Goal: Check status: Check status

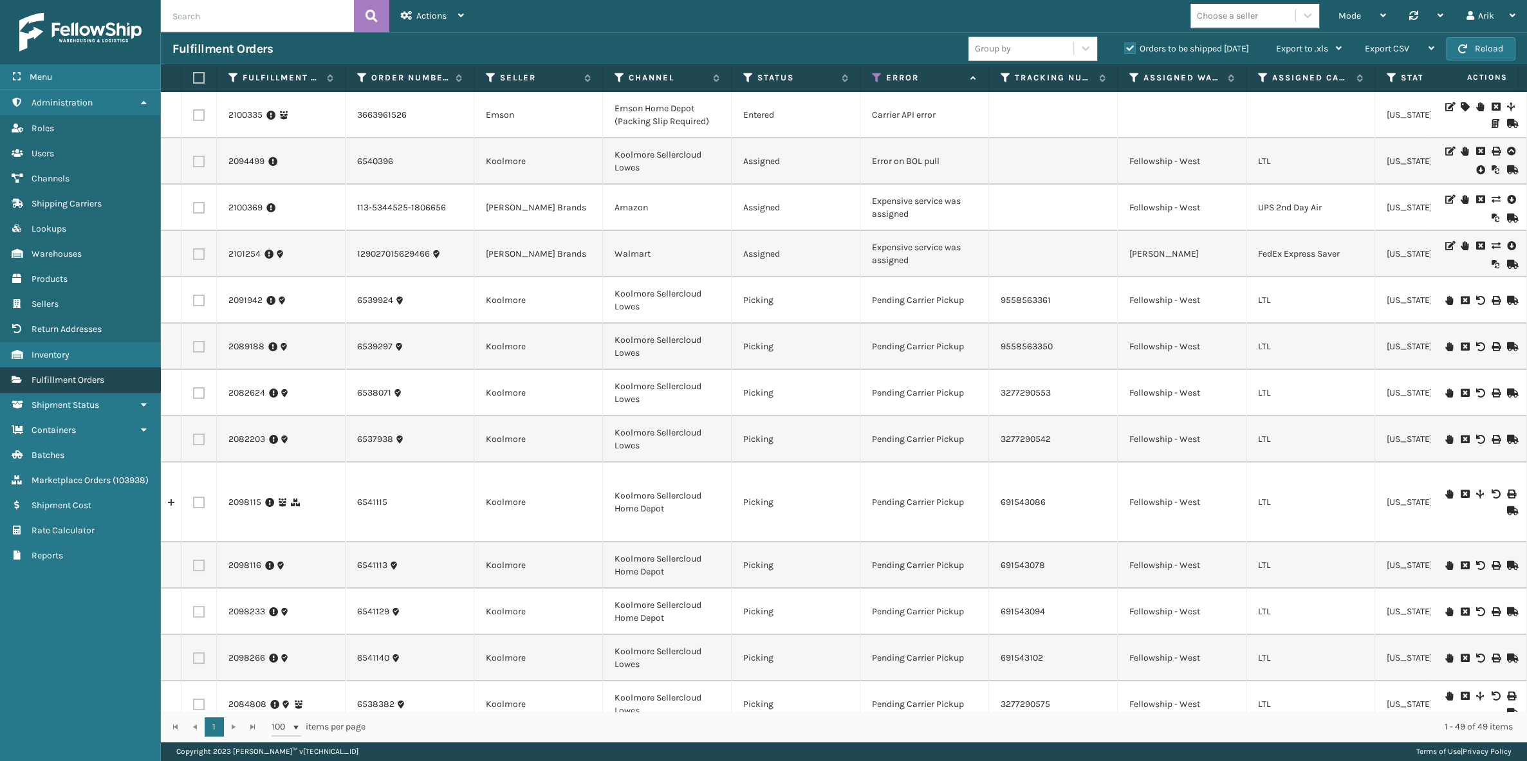
click at [84, 378] on span "Fulfillment Orders" at bounding box center [68, 379] width 73 height 11
click at [203, 15] on input "text" at bounding box center [257, 16] width 193 height 32
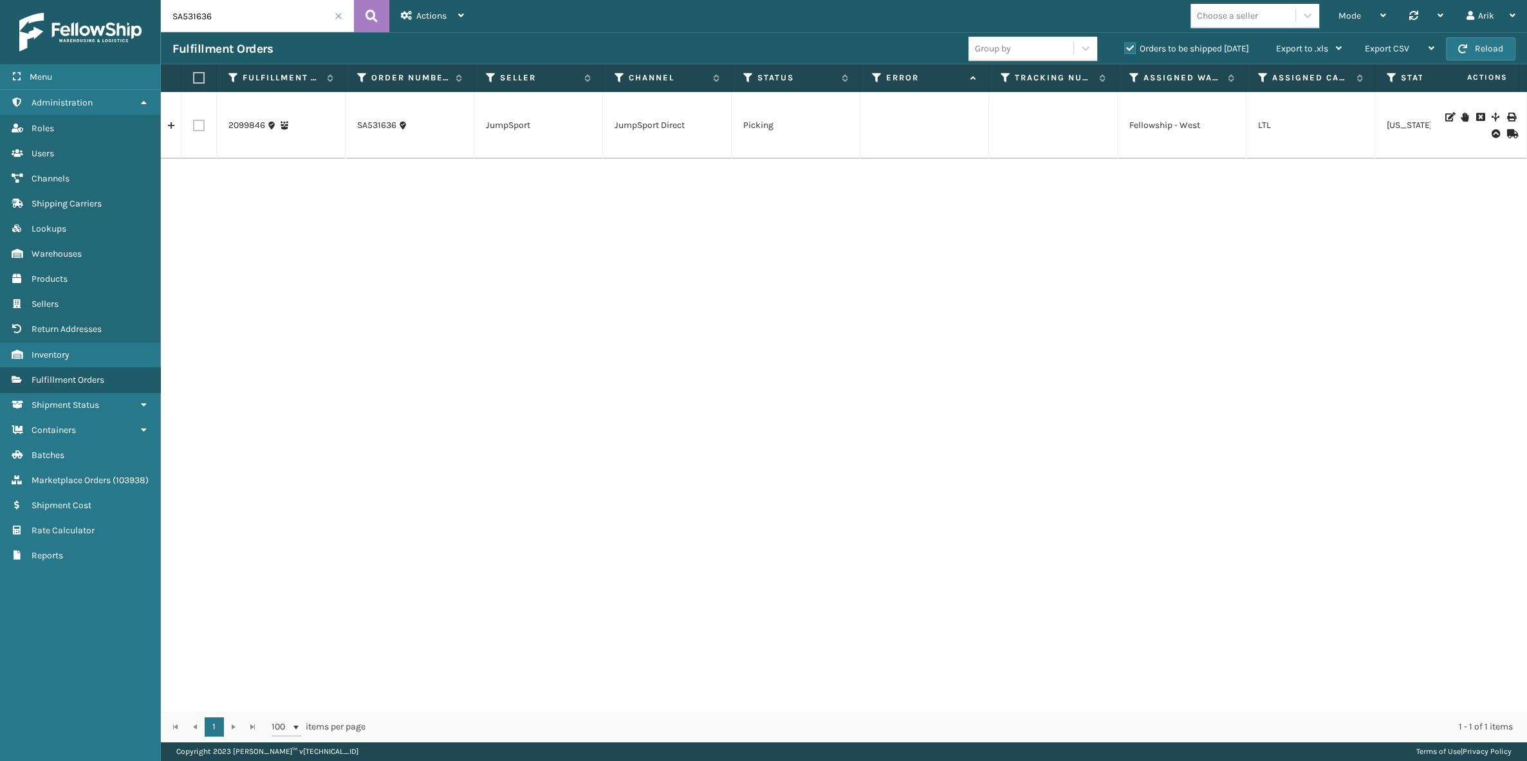
click at [246, 23] on input "SA531636" at bounding box center [257, 16] width 193 height 32
type input "SA531637"
click at [170, 113] on link at bounding box center [171, 115] width 20 height 21
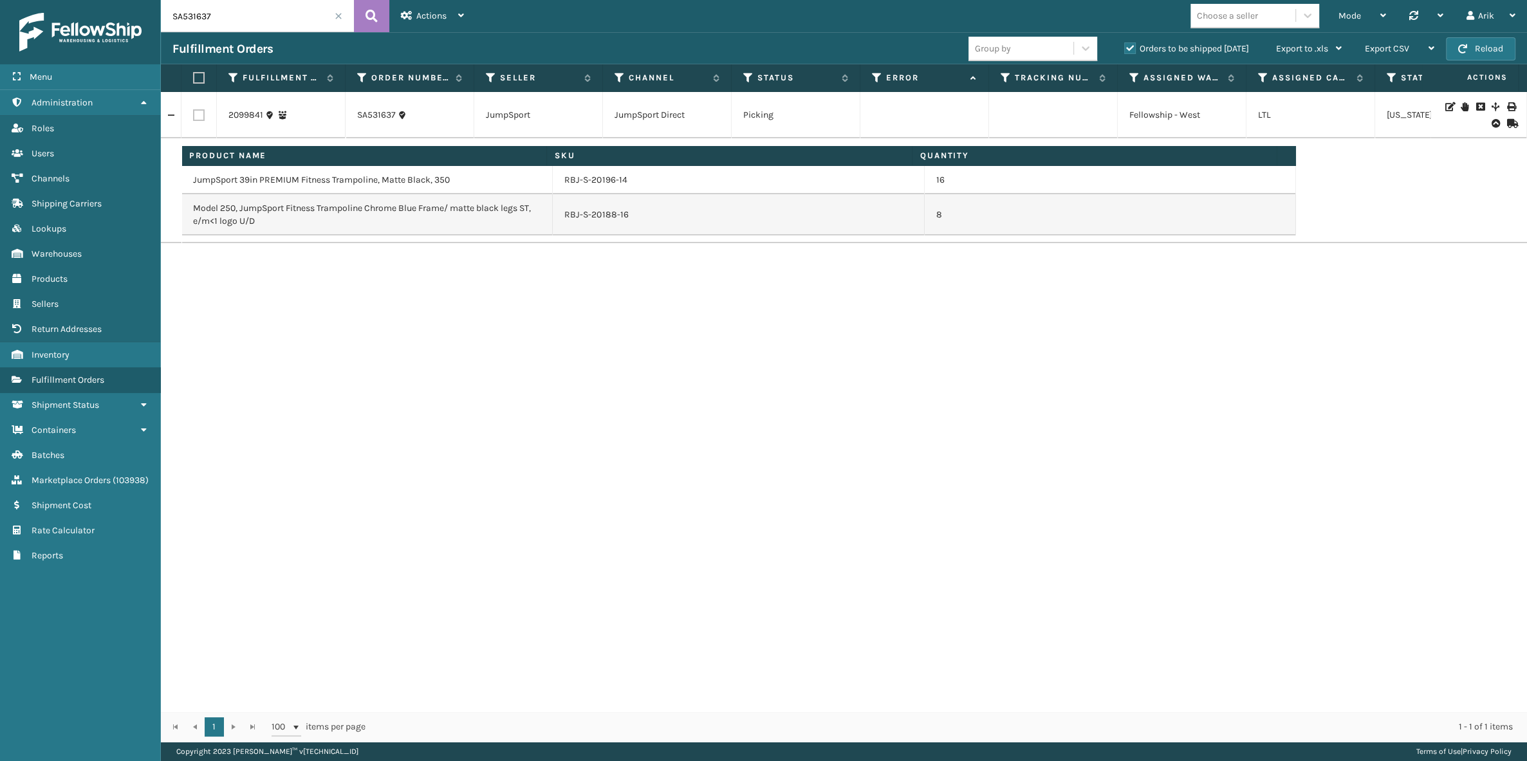
click at [247, 20] on input "SA531637" at bounding box center [257, 16] width 193 height 32
click at [236, 113] on link "2099841" at bounding box center [245, 115] width 35 height 13
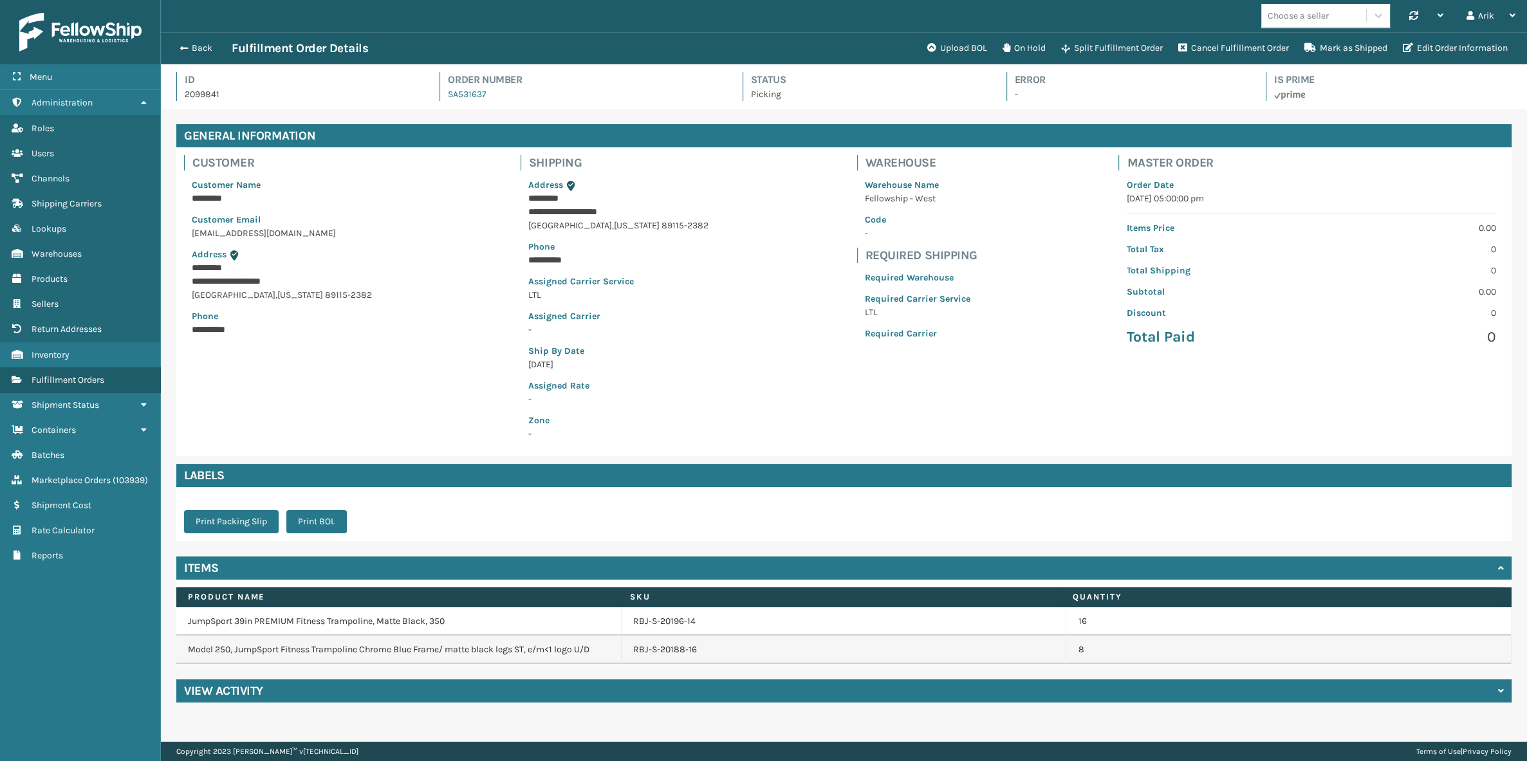
scroll to position [31, 1365]
click at [186, 49] on span "button" at bounding box center [182, 48] width 8 height 9
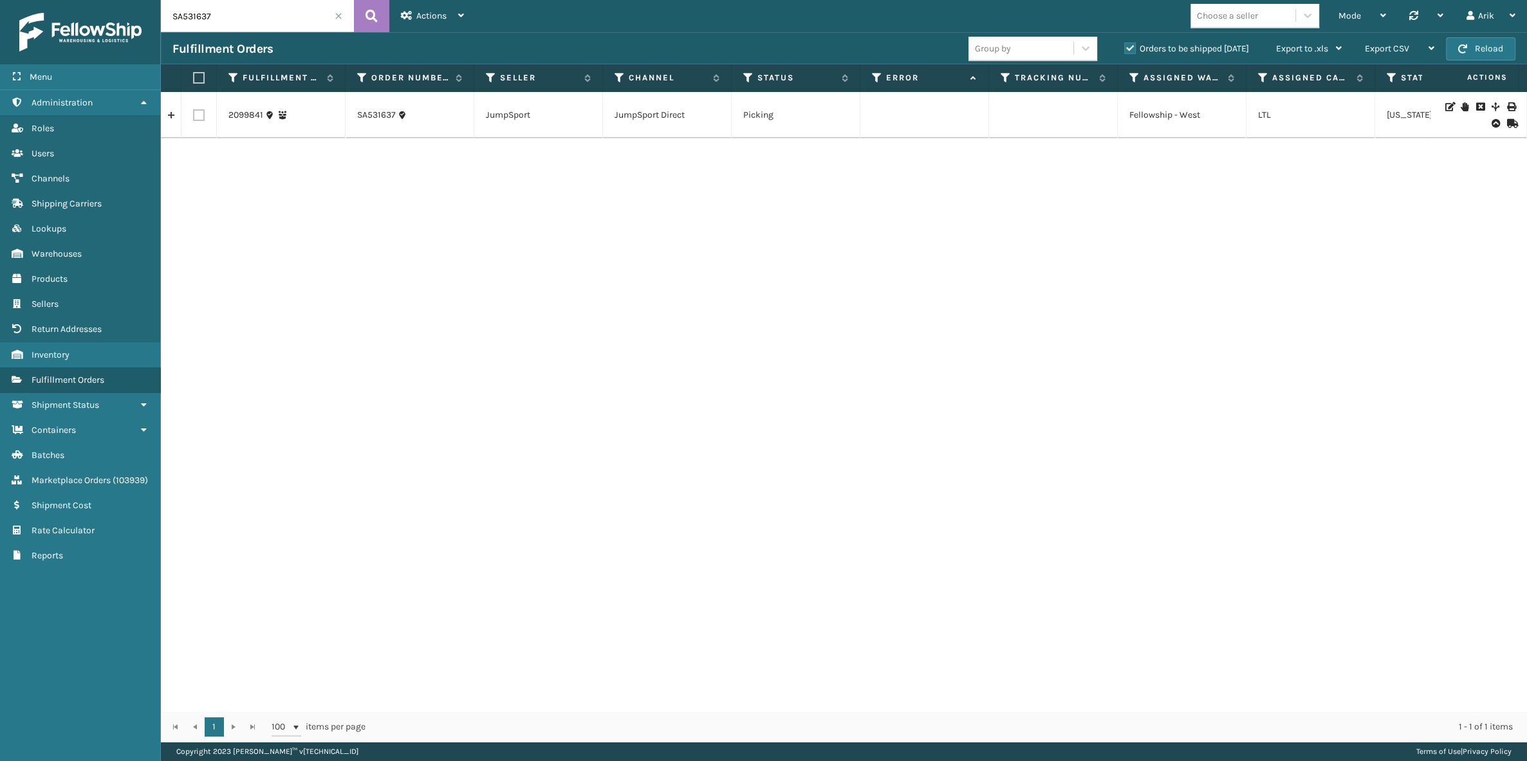
click at [230, 17] on input "SA531637" at bounding box center [257, 16] width 193 height 32
type input "SA531636"
click at [240, 122] on link "2099846" at bounding box center [246, 125] width 37 height 13
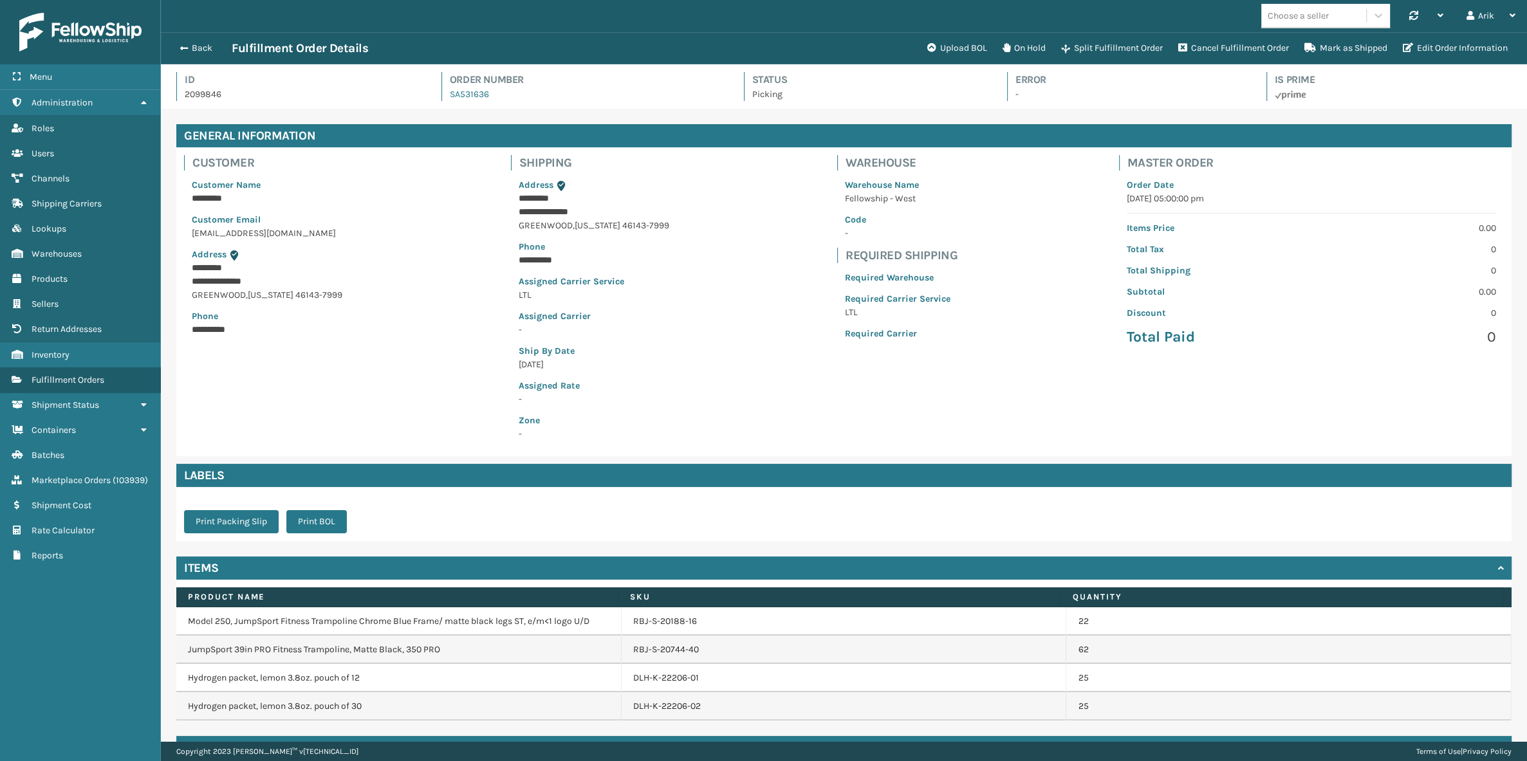
scroll to position [31, 1365]
click at [497, 90] on div "Order Number SA531636" at bounding box center [580, 86] width 279 height 29
drag, startPoint x: 233, startPoint y: 97, endPoint x: 216, endPoint y: 93, distance: 17.0
click at [218, 94] on p "2099846" at bounding box center [302, 95] width 234 height 14
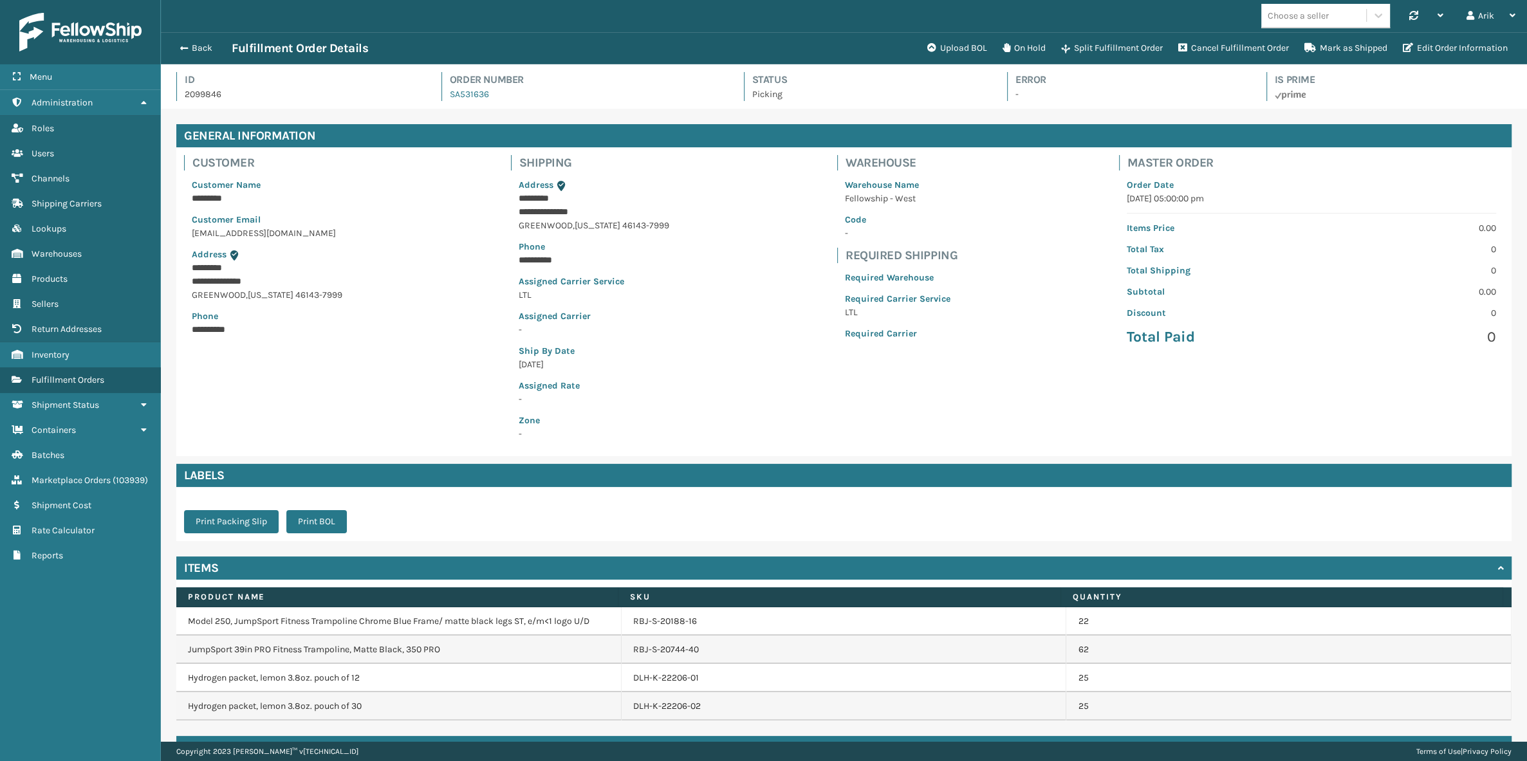
click at [201, 93] on p "2099846" at bounding box center [302, 95] width 234 height 14
drag, startPoint x: 499, startPoint y: 97, endPoint x: 180, endPoint y: 69, distance: 320.3
click at [180, 69] on div "Id 2099846 Order Number SA531636 Status Picking Error - Is Prime" at bounding box center [844, 86] width 1366 height 44
copy div "Id 2099846 Order Number SA531636"
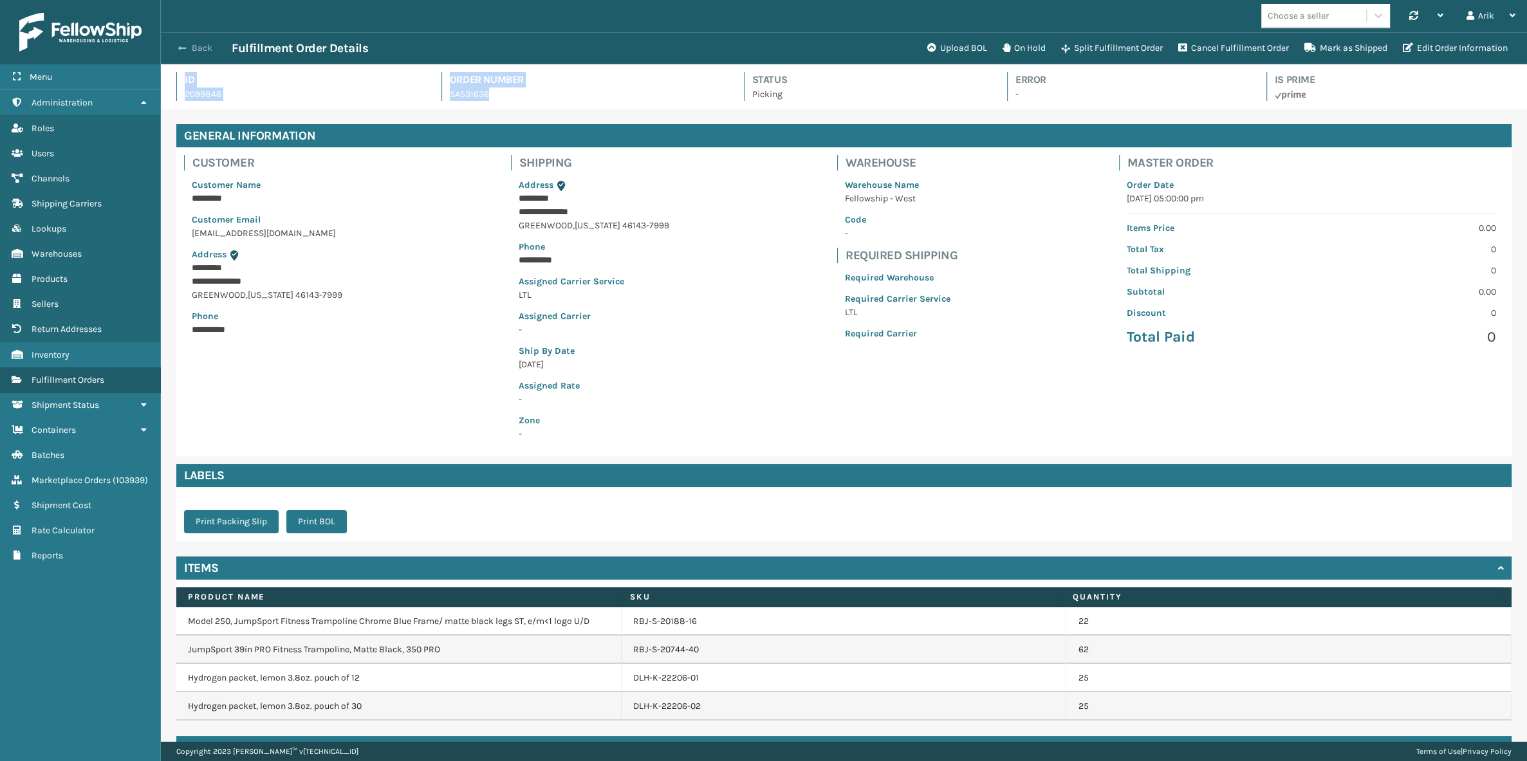
click at [180, 46] on span "button" at bounding box center [182, 48] width 8 height 9
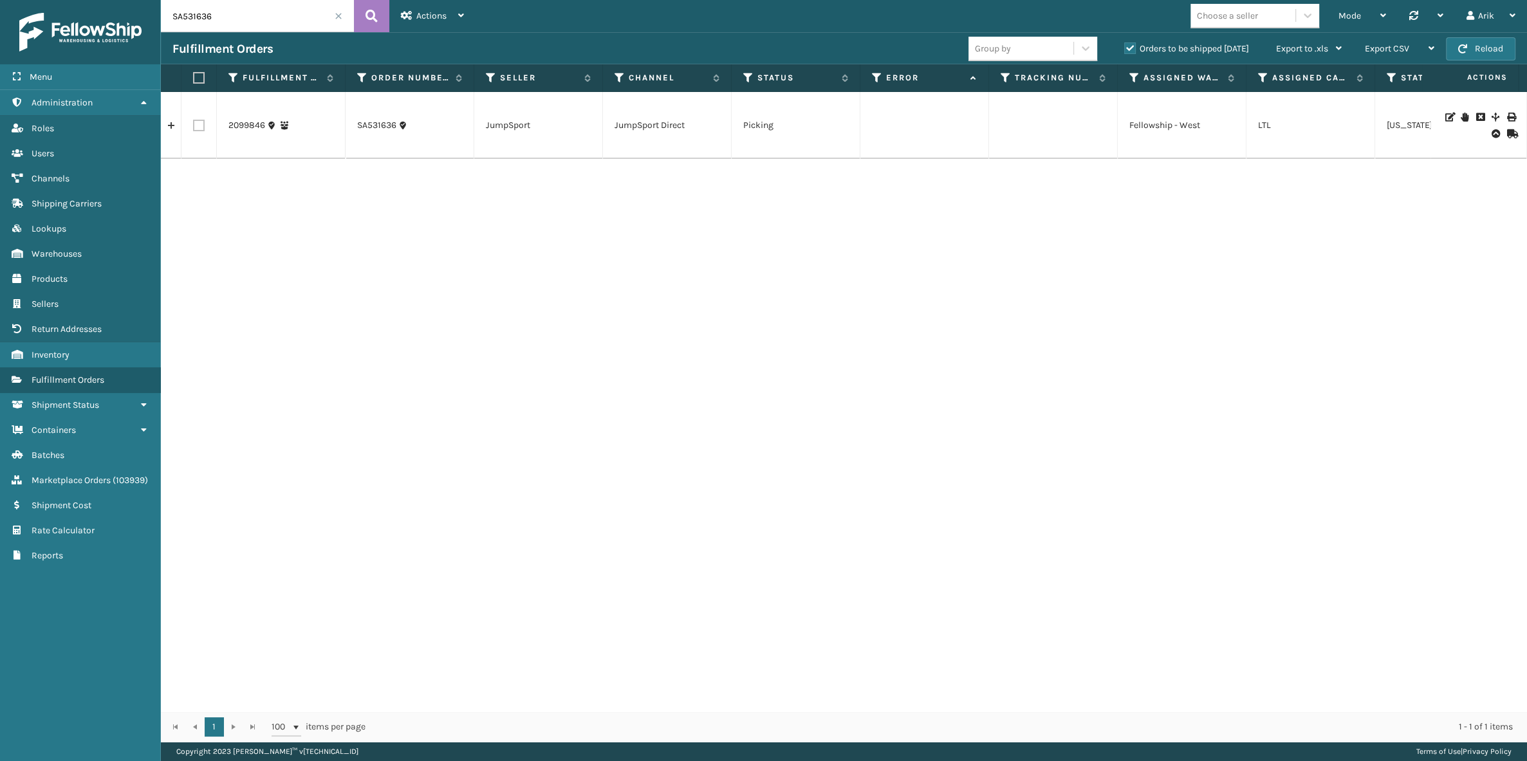
click at [216, 18] on input "SA531636" at bounding box center [257, 16] width 193 height 32
type input "SA531637"
drag, startPoint x: 230, startPoint y: 114, endPoint x: 434, endPoint y: 115, distance: 204.0
copy tr "2099841 SA531637"
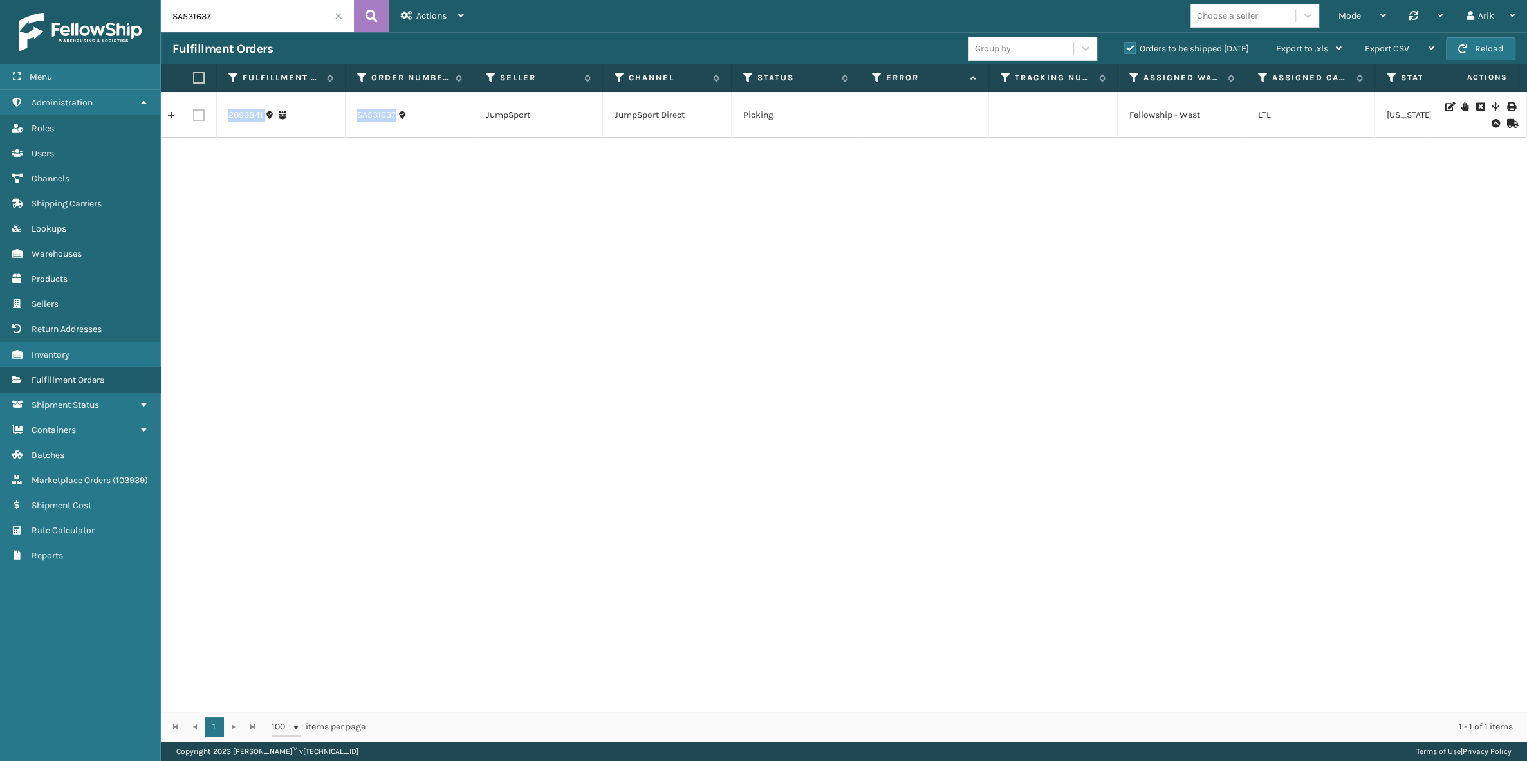
click at [244, 112] on link "2099841" at bounding box center [245, 115] width 35 height 13
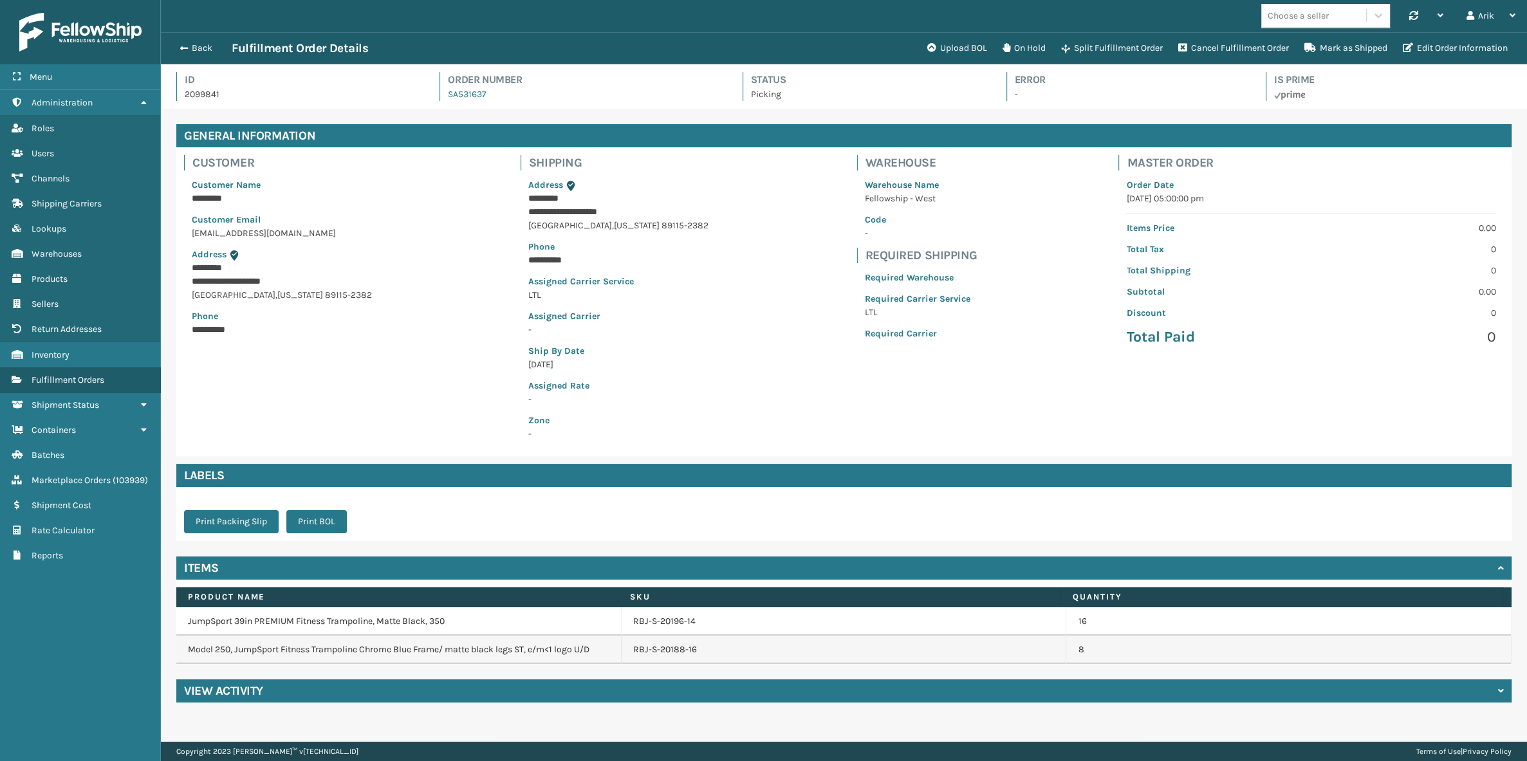
scroll to position [31, 1365]
